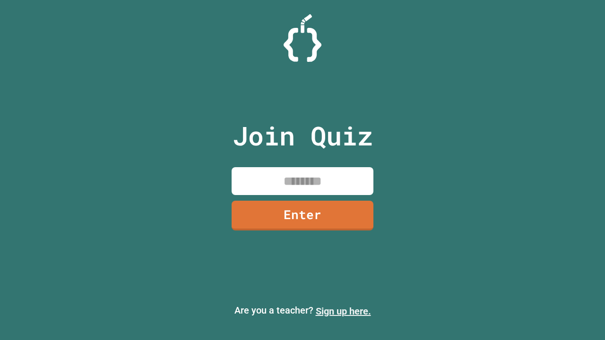
click at [343, 311] on link "Sign up here." at bounding box center [343, 311] width 55 height 11
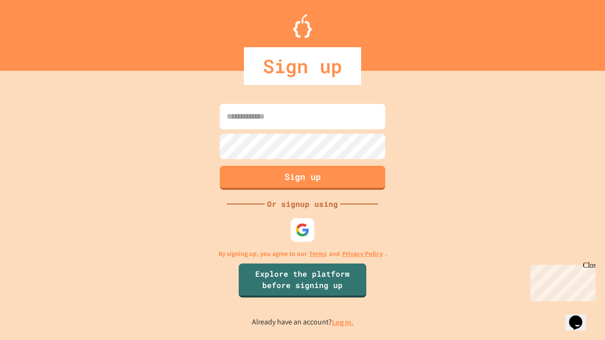
click at [343, 322] on link "Log in." at bounding box center [343, 323] width 22 height 10
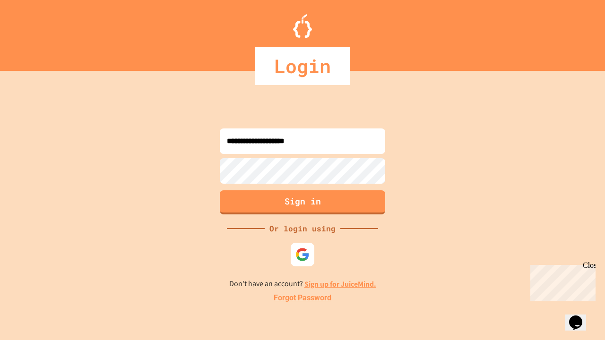
type input "**********"
